Goal: Check status: Check status

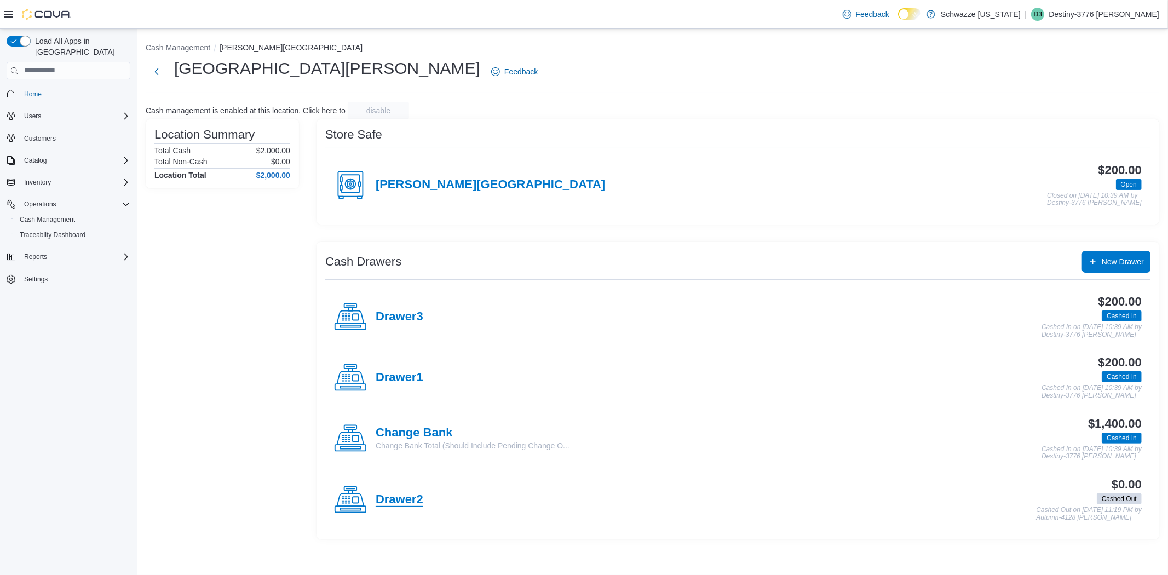
click at [406, 504] on h4 "Drawer2" at bounding box center [400, 500] width 48 height 14
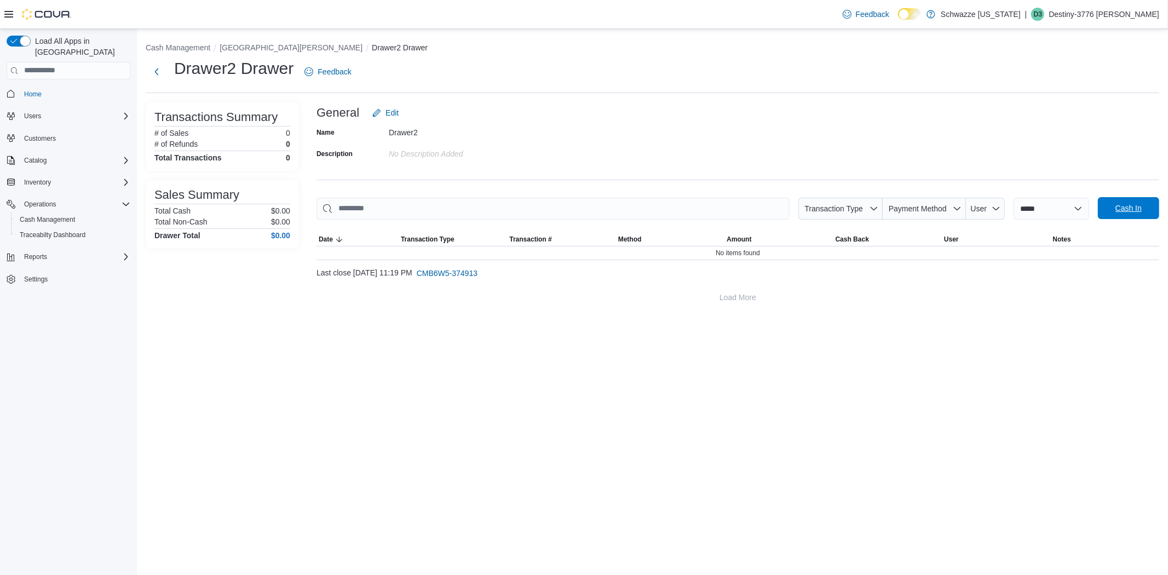
click at [1131, 214] on span "Cash In" at bounding box center [1129, 208] width 26 height 11
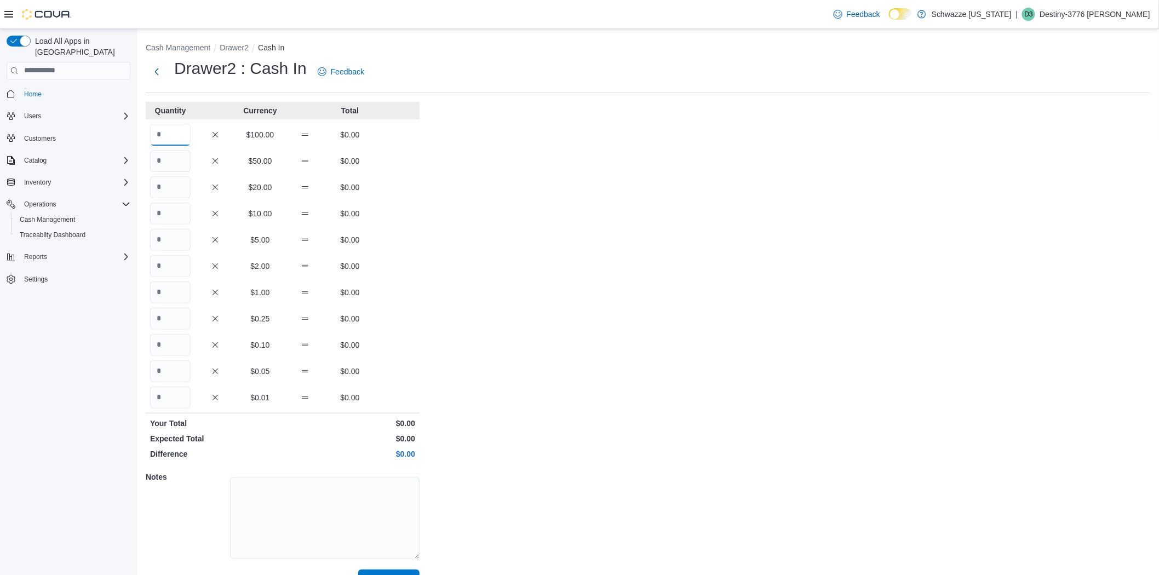
click at [182, 134] on input "Quantity" at bounding box center [170, 135] width 41 height 22
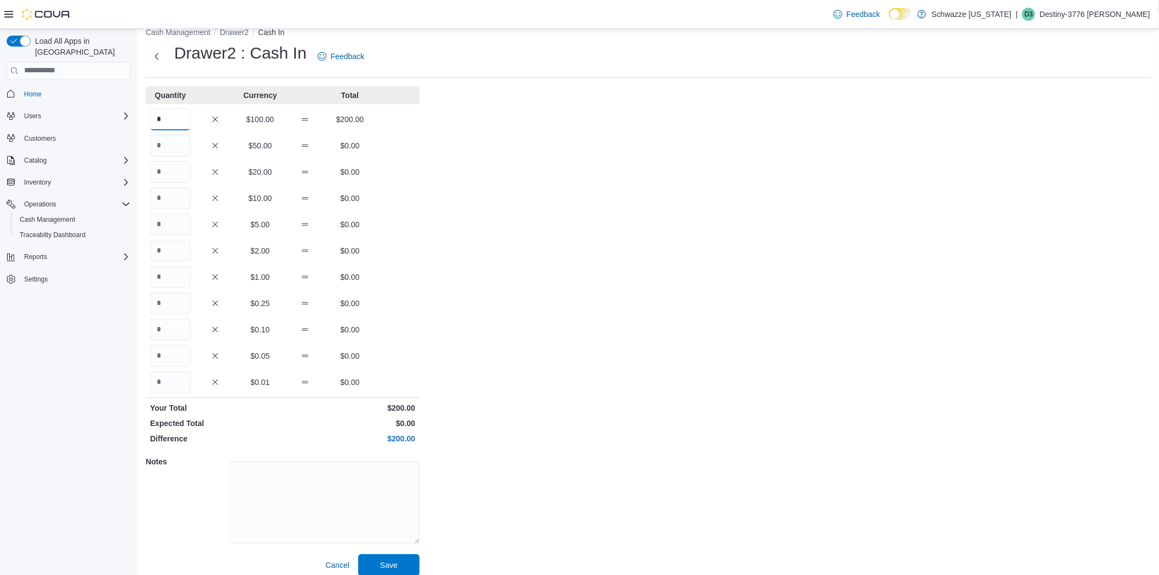
scroll to position [25, 0]
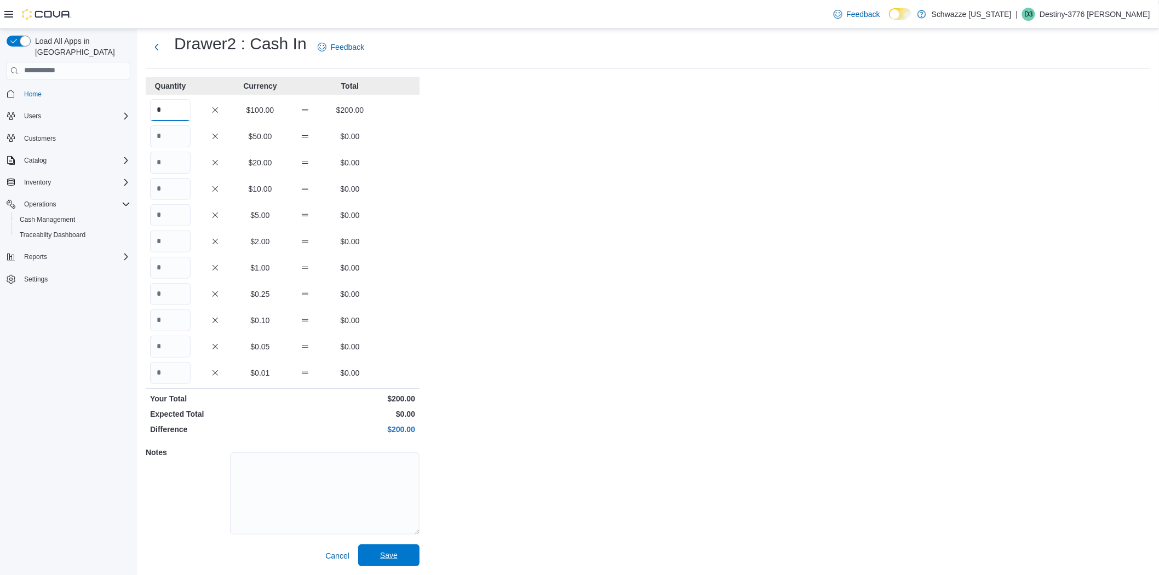
type input "*"
drag, startPoint x: 392, startPoint y: 556, endPoint x: 397, endPoint y: 552, distance: 6.7
click at [392, 554] on span "Save" at bounding box center [389, 555] width 18 height 11
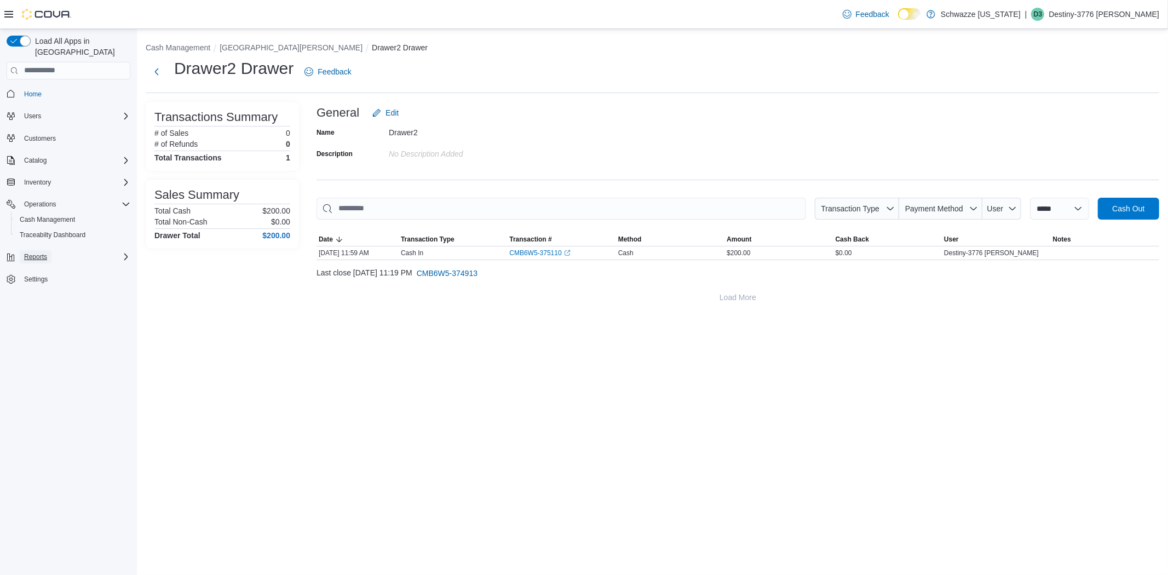
click at [45, 250] on span "Reports" at bounding box center [35, 256] width 23 height 13
click at [30, 299] on span "Reports" at bounding box center [31, 303] width 23 height 9
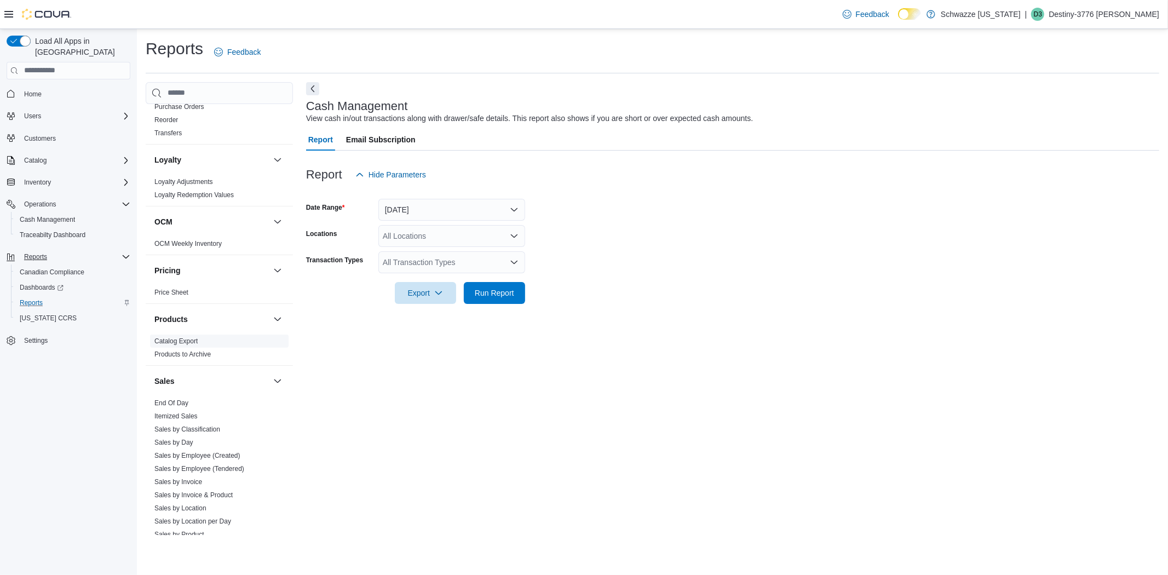
scroll to position [548, 0]
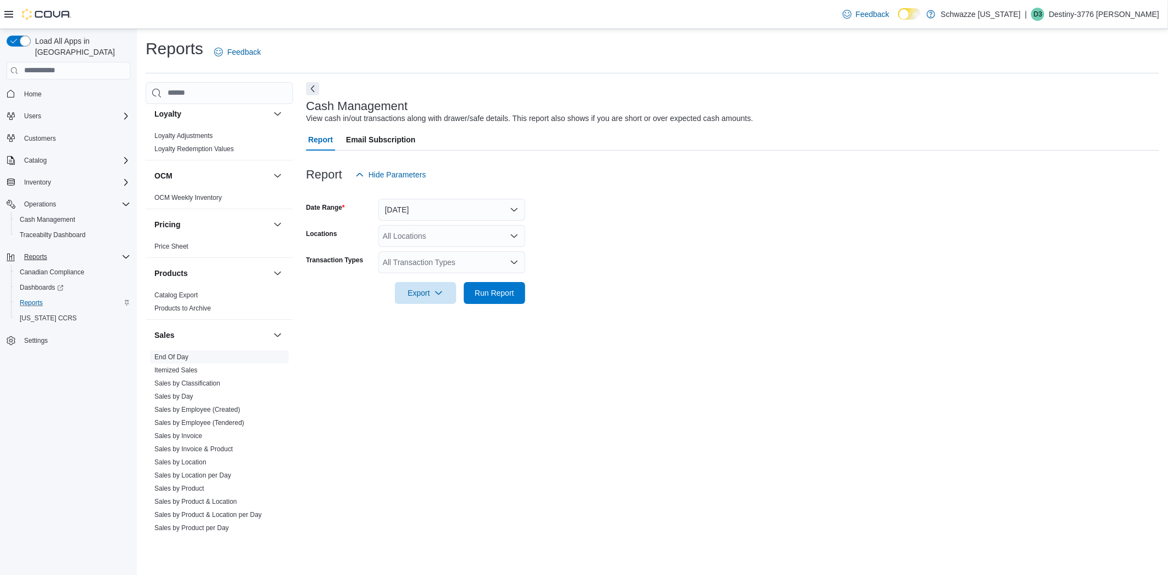
click at [186, 354] on link "End Of Day" at bounding box center [171, 357] width 34 height 8
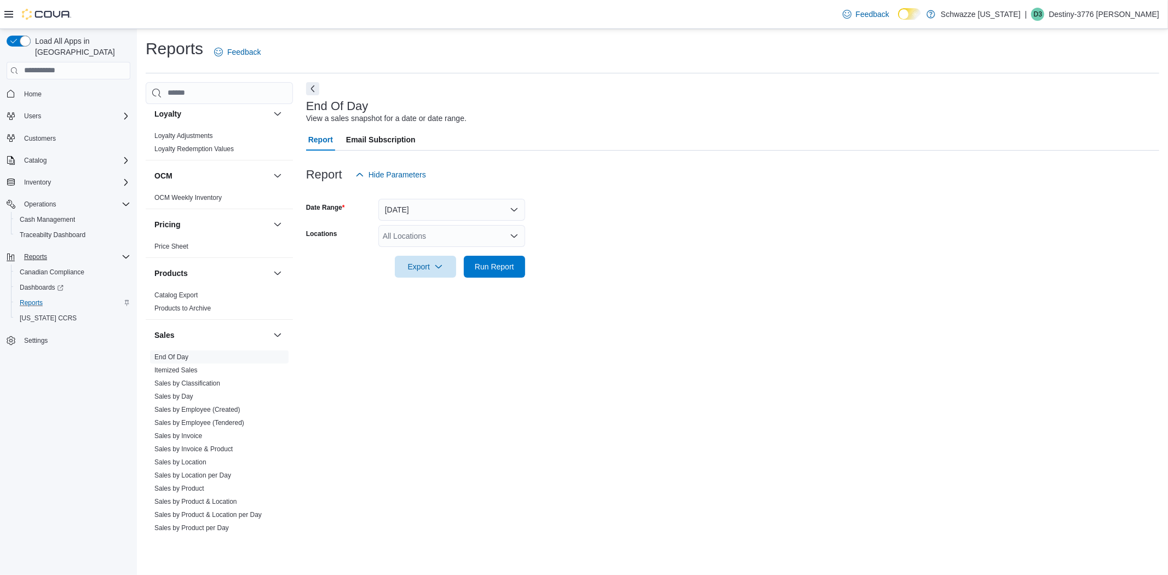
click at [521, 236] on div "All Locations" at bounding box center [452, 236] width 147 height 22
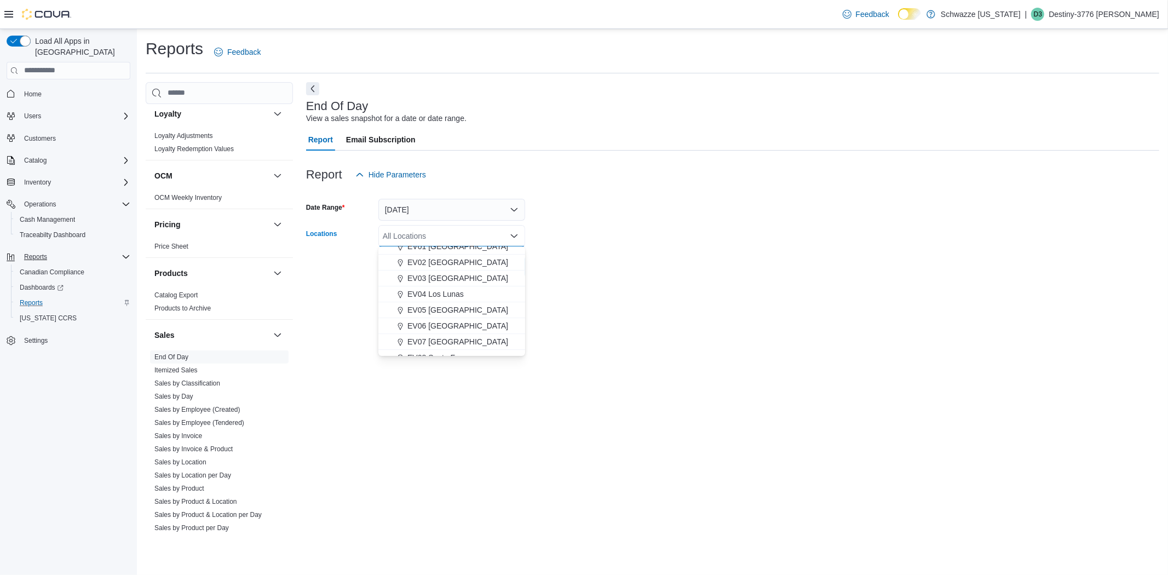
scroll to position [61, 0]
click at [450, 352] on span "[GEOGRAPHIC_DATA][PERSON_NAME]" at bounding box center [479, 352] width 143 height 11
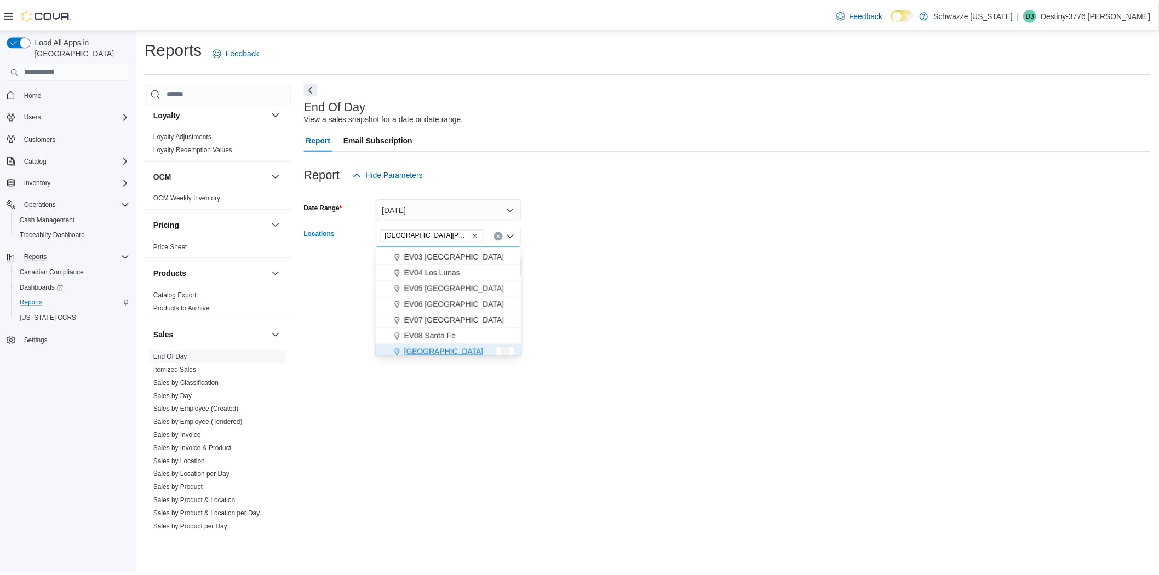
scroll to position [65, 0]
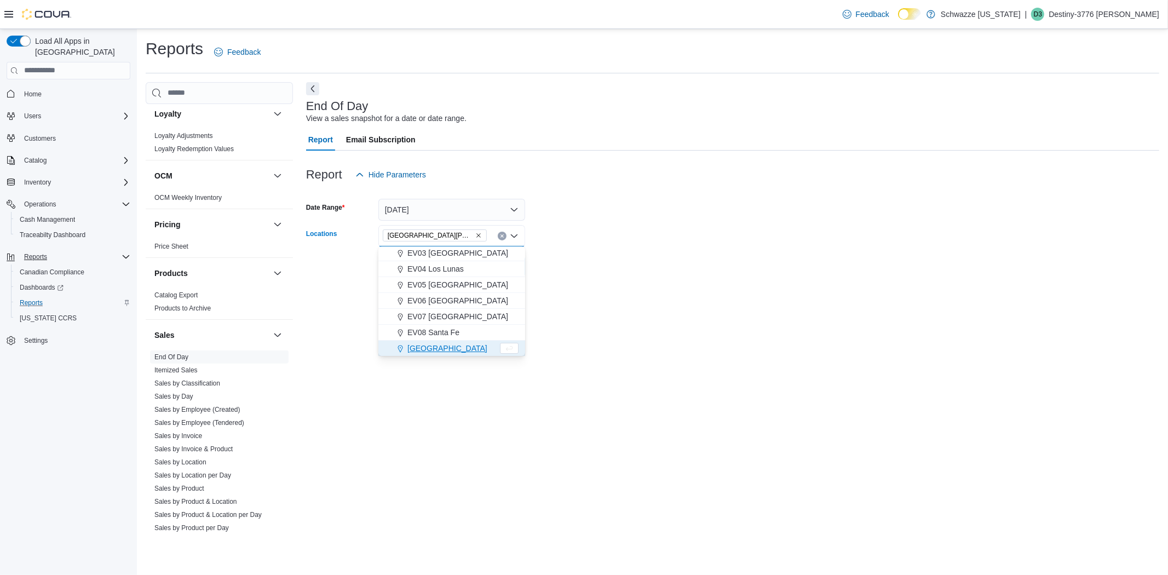
click at [652, 323] on div "End Of Day View a sales snapshot for a date or date range. Report Email Subscri…" at bounding box center [732, 309] width 853 height 454
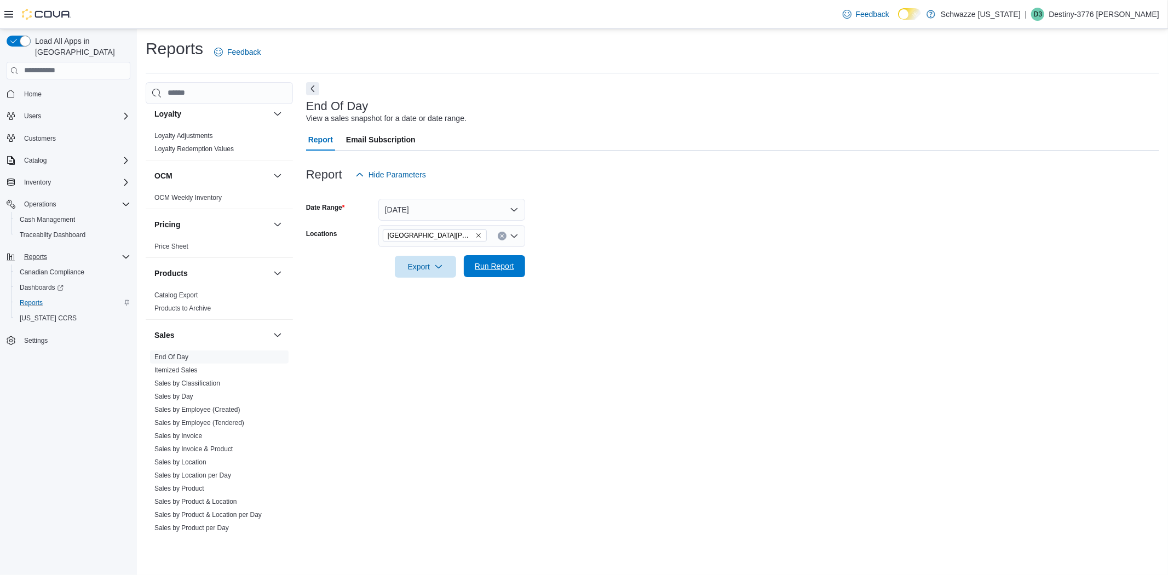
click at [512, 265] on span "Run Report" at bounding box center [494, 266] width 39 height 11
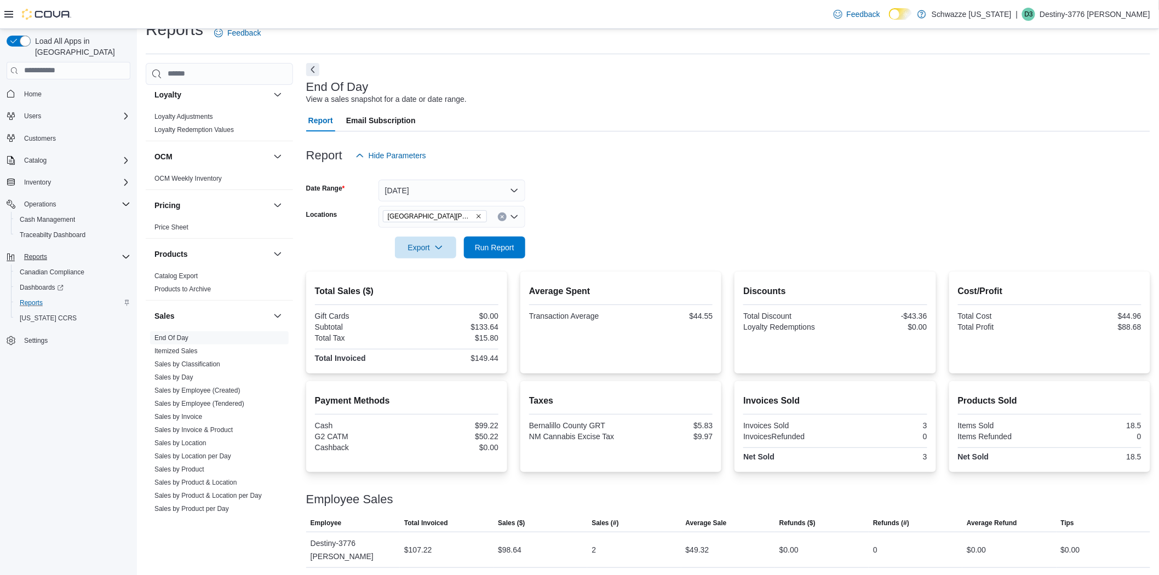
scroll to position [30, 0]
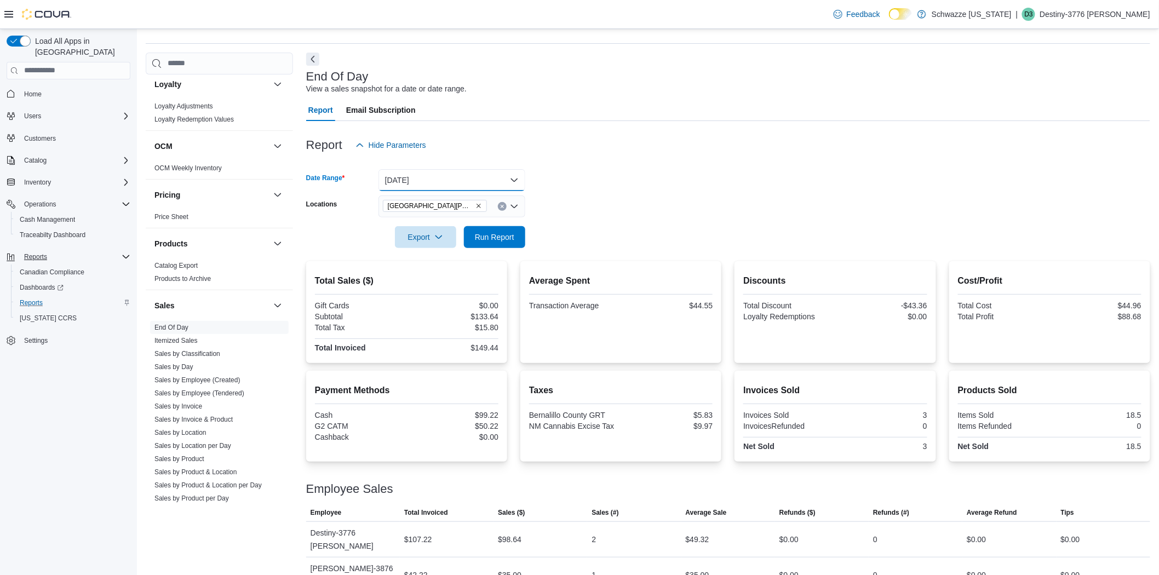
click at [486, 173] on button "[DATE]" at bounding box center [452, 180] width 147 height 22
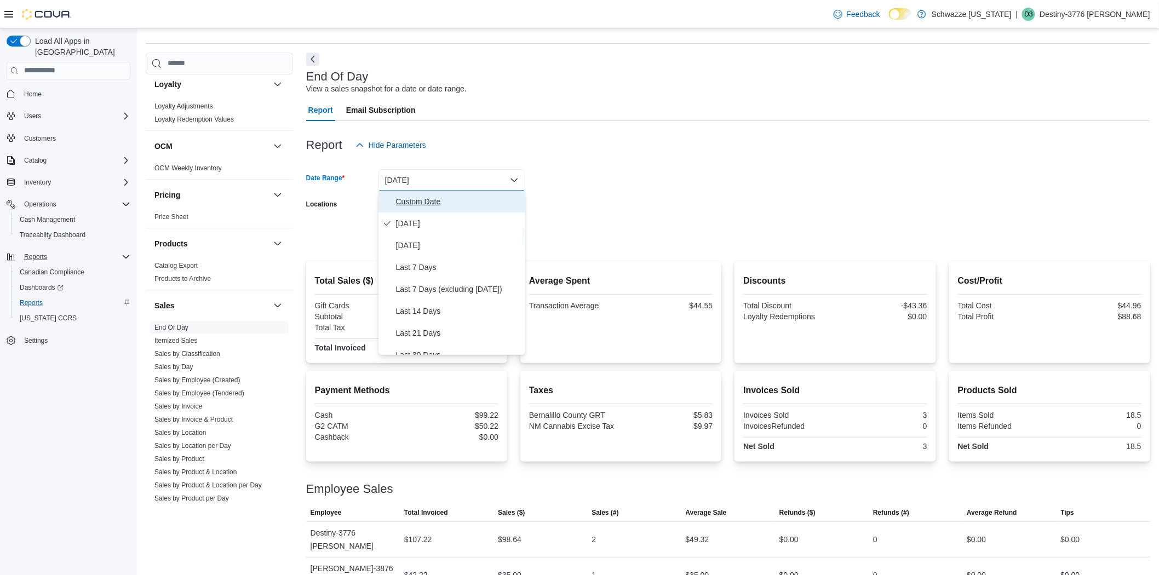
click at [438, 201] on span "Custom Date" at bounding box center [458, 201] width 125 height 13
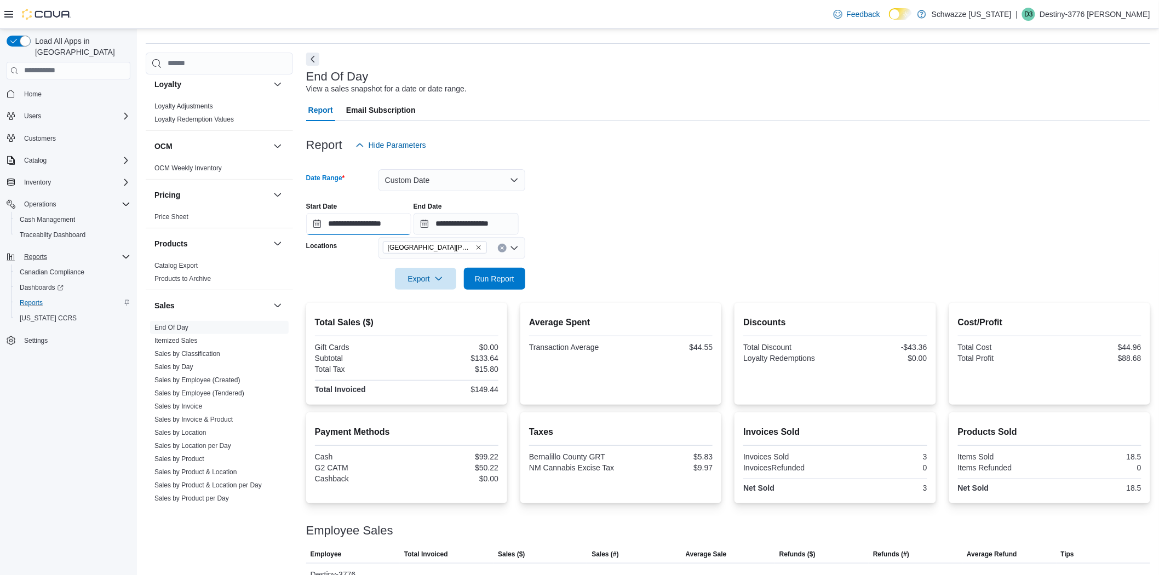
click at [321, 226] on input "**********" at bounding box center [358, 224] width 105 height 22
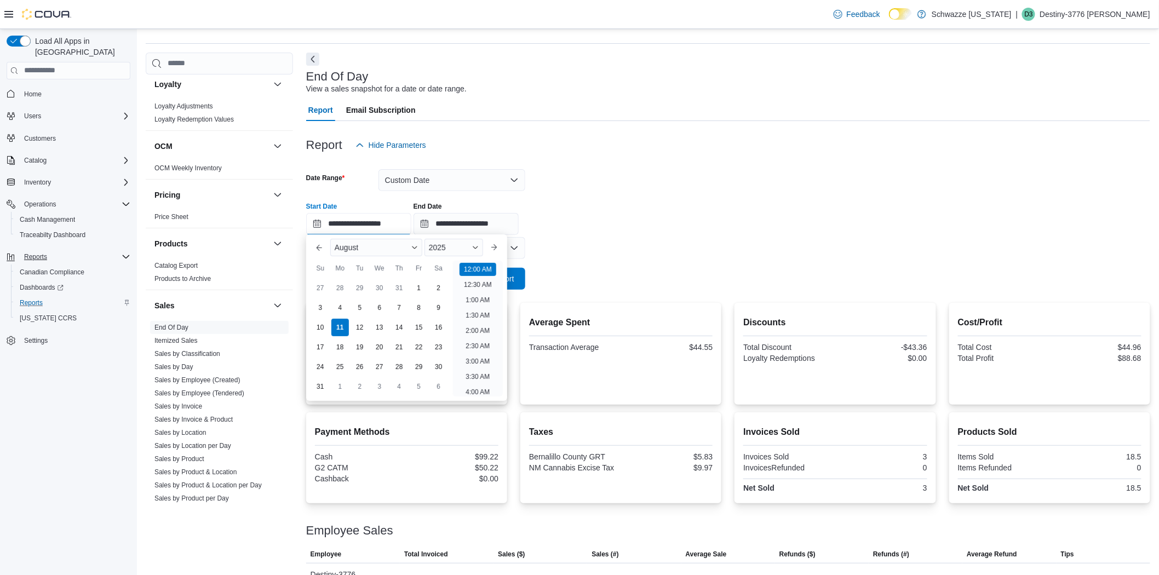
scroll to position [34, 0]
click at [337, 310] on div "4" at bounding box center [339, 308] width 19 height 19
type input "**********"
click at [428, 226] on input "**********" at bounding box center [466, 224] width 105 height 22
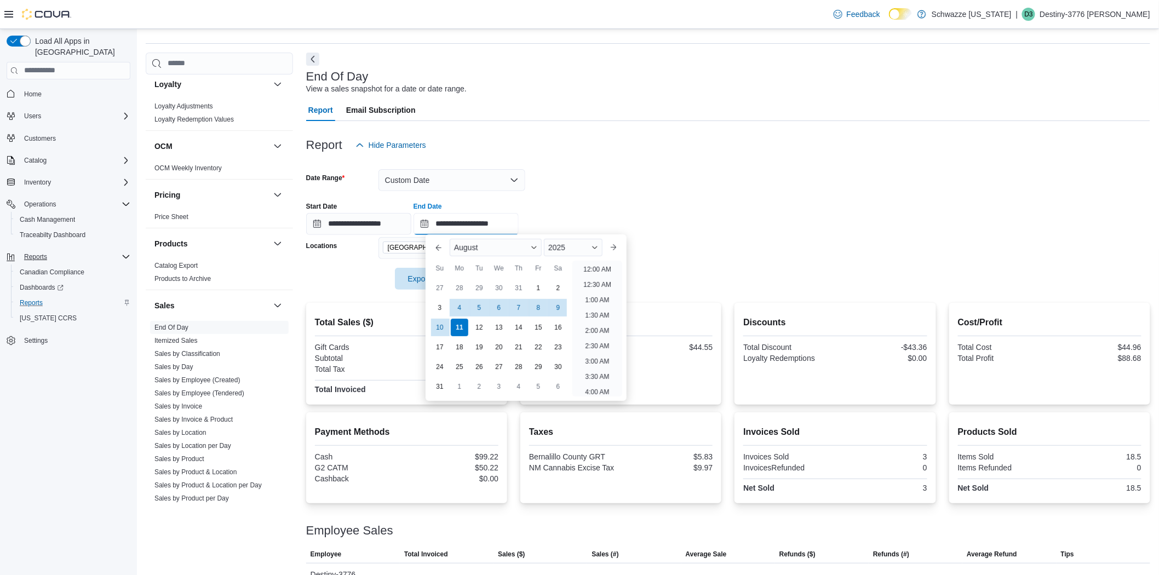
scroll to position [603, 0]
click at [455, 310] on div "4" at bounding box center [459, 308] width 19 height 19
type input "**********"
click at [671, 161] on div at bounding box center [728, 162] width 844 height 13
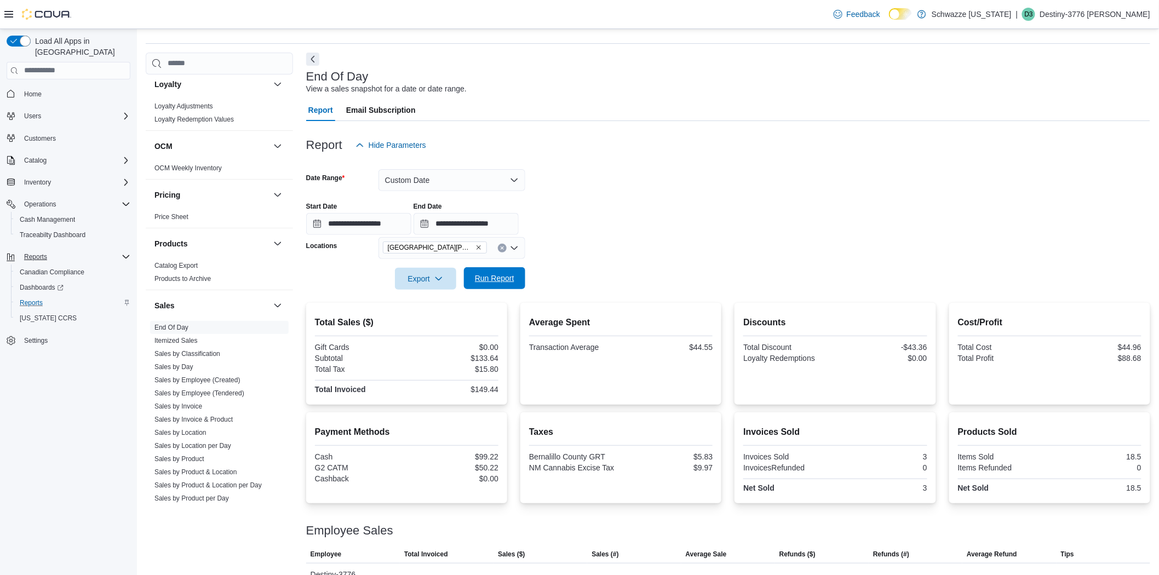
click at [503, 271] on span "Run Report" at bounding box center [495, 278] width 48 height 22
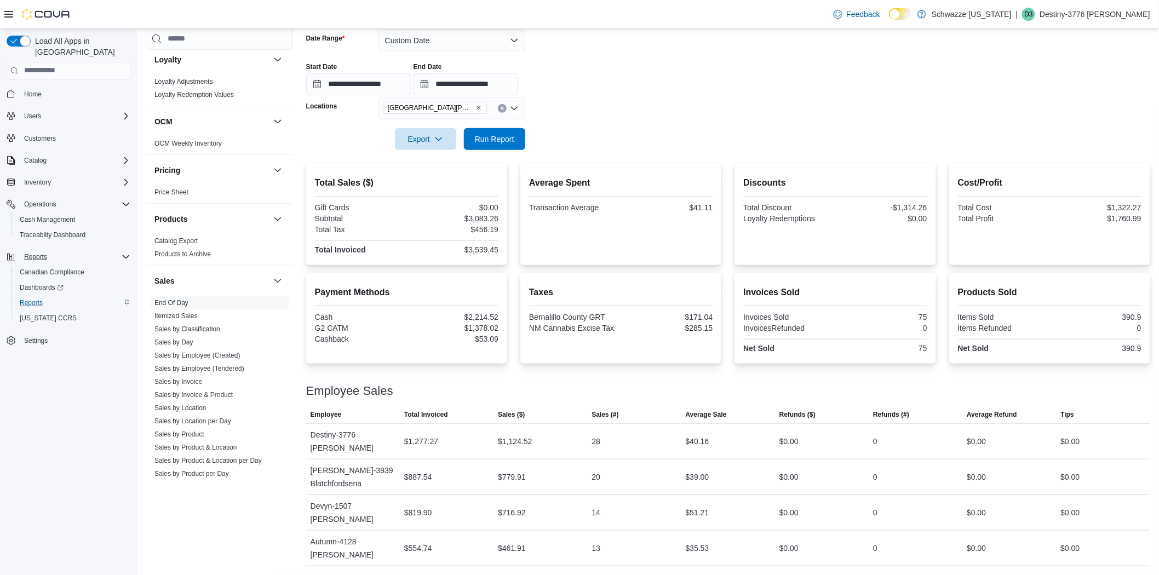
scroll to position [129, 0]
